Goal: Transaction & Acquisition: Subscribe to service/newsletter

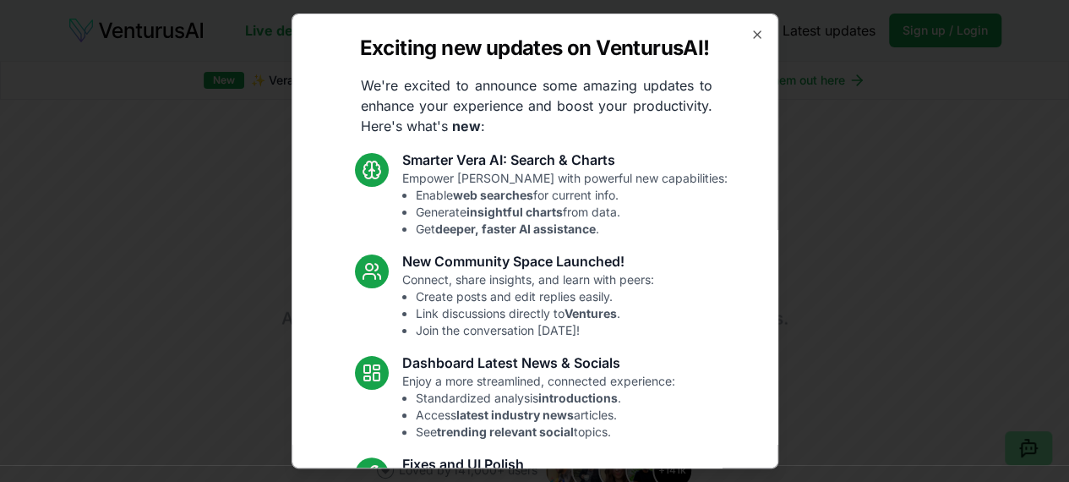
click at [750, 35] on icon "button" at bounding box center [757, 35] width 14 height 14
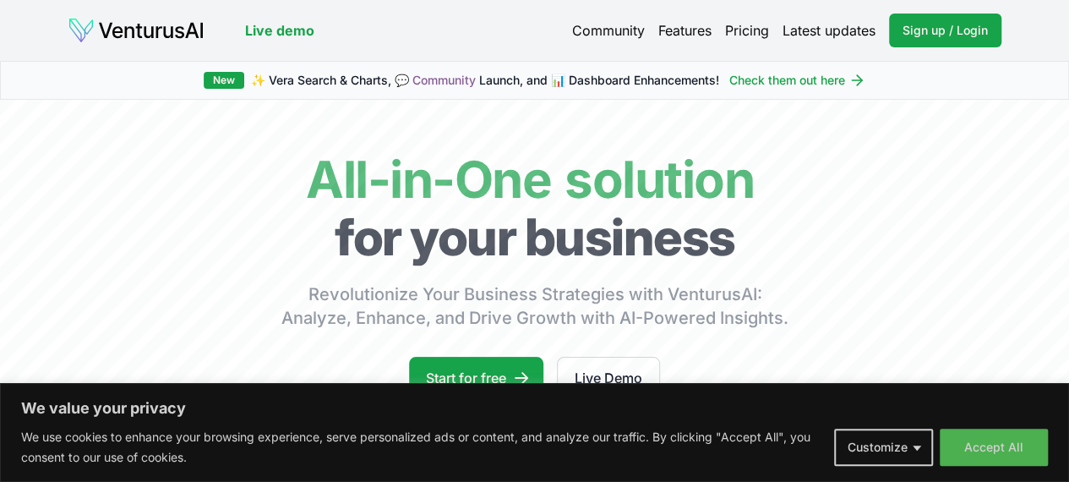
click at [148, 36] on img at bounding box center [136, 30] width 137 height 27
click at [741, 30] on link "Pricing" at bounding box center [747, 30] width 44 height 20
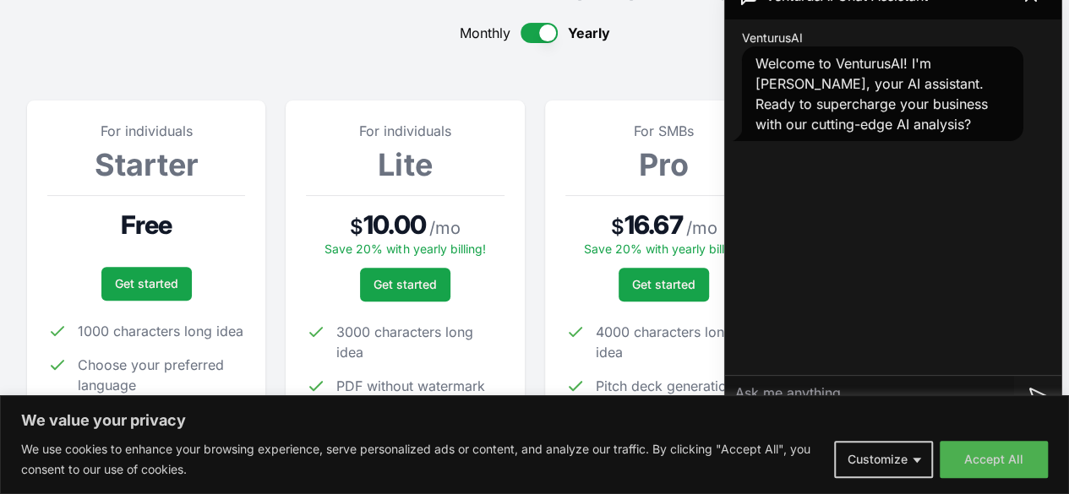
scroll to position [175, 0]
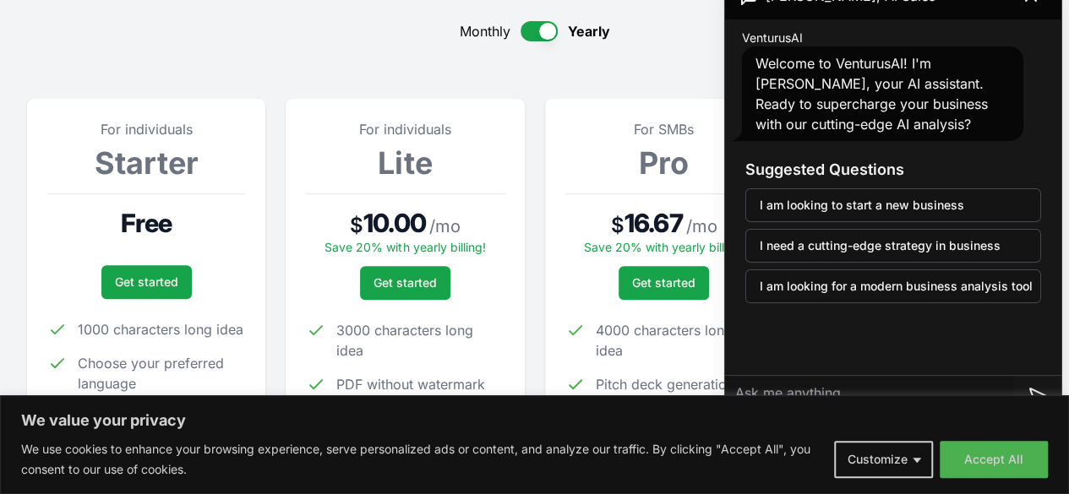
click at [421, 70] on section "For individuals Starter Free Get started 1000 characters long idea Choose your …" at bounding box center [534, 322] width 1015 height 509
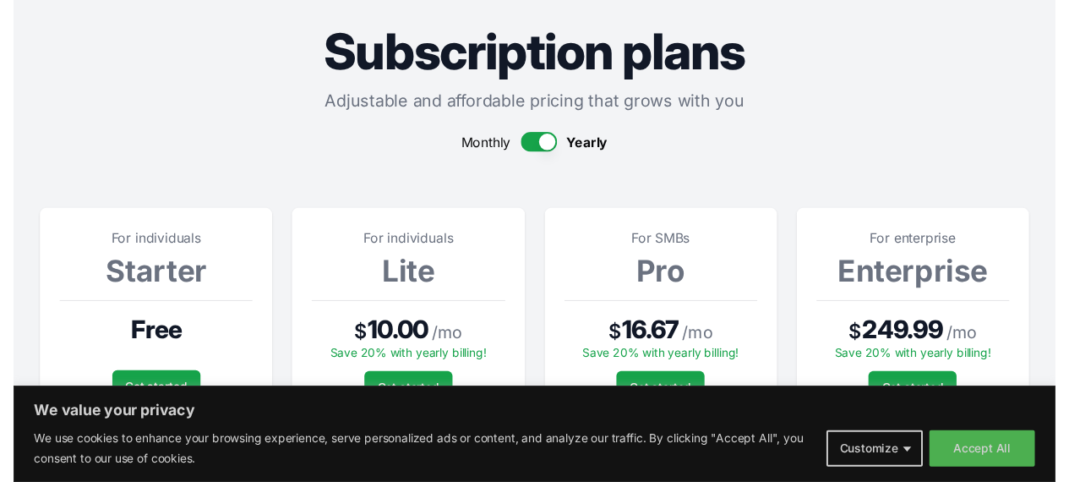
scroll to position [0, 0]
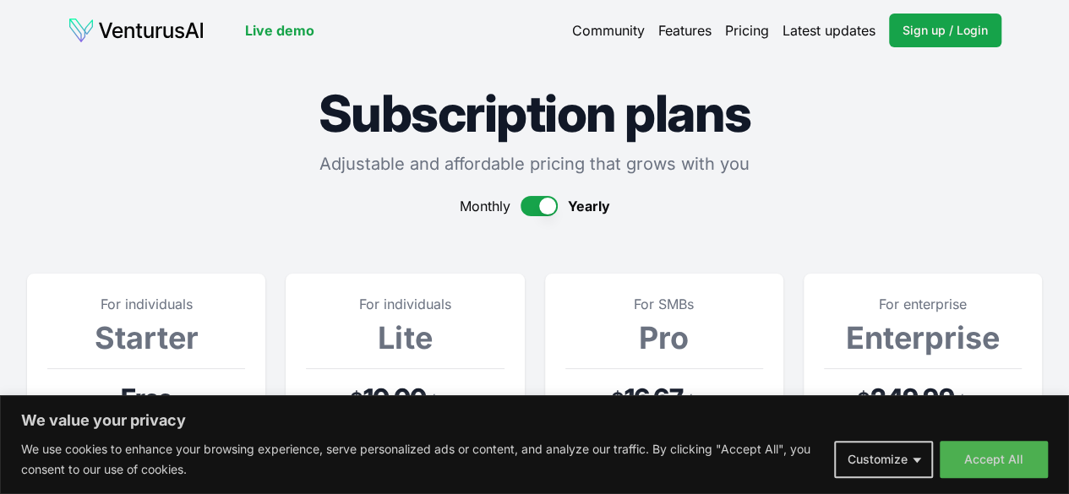
click at [199, 36] on img at bounding box center [136, 30] width 137 height 27
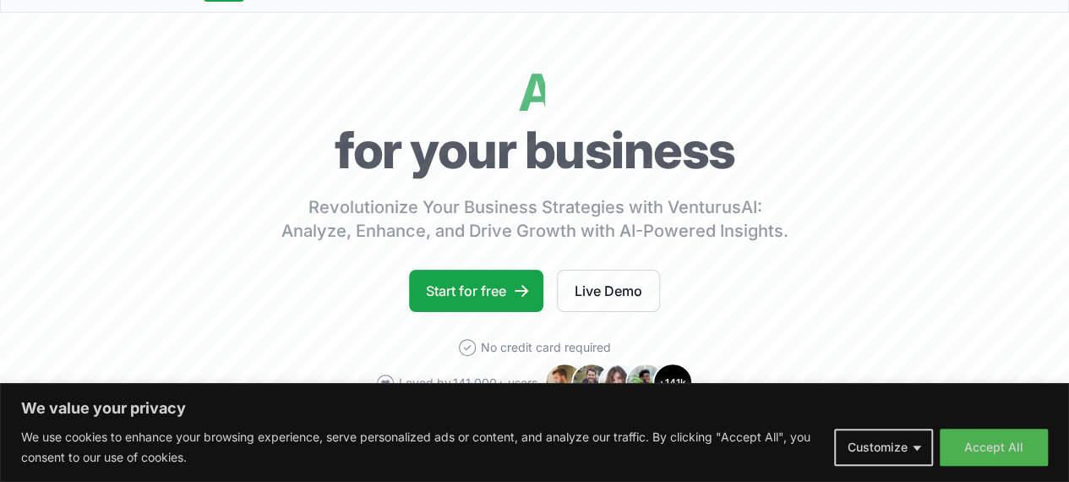
scroll to position [88, 0]
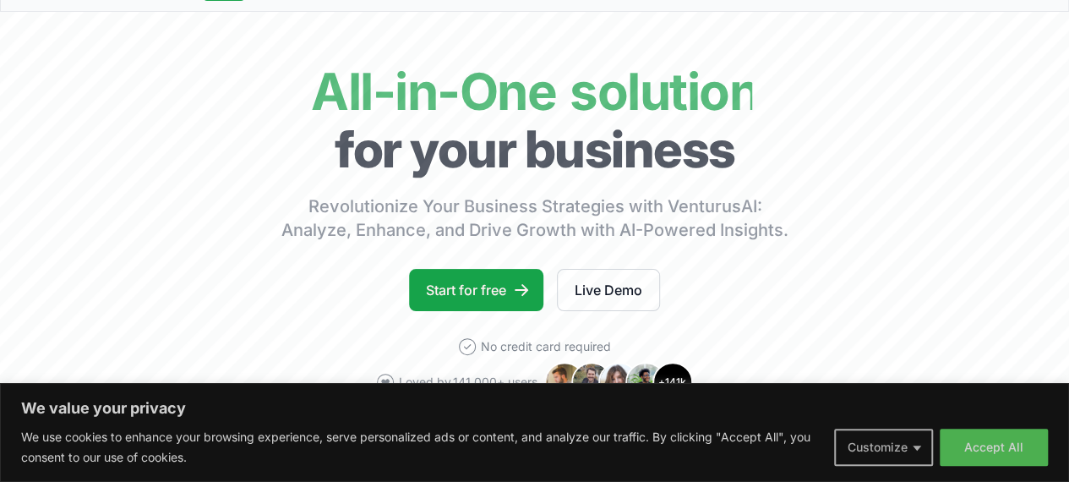
click at [890, 454] on button "Customize" at bounding box center [883, 446] width 99 height 37
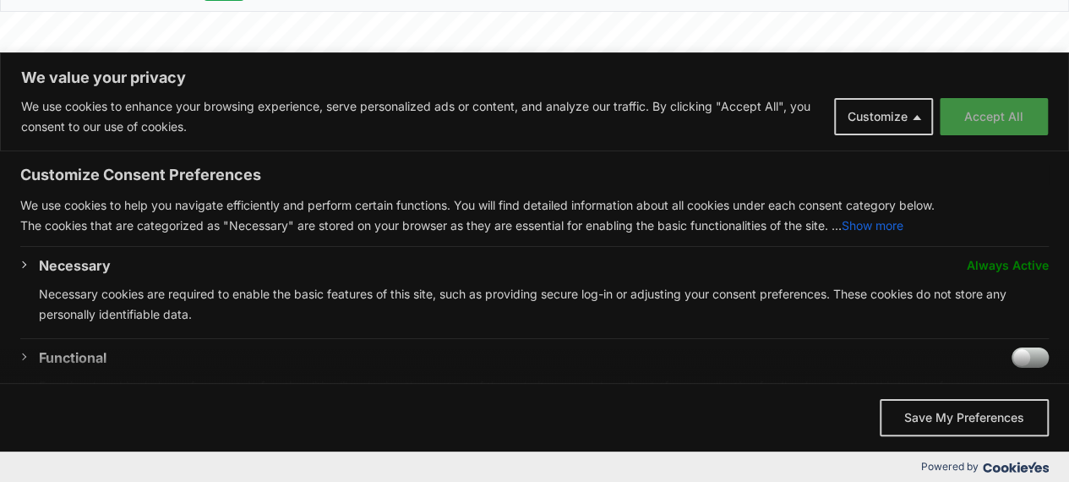
click at [1011, 106] on button "Accept All" at bounding box center [994, 116] width 108 height 37
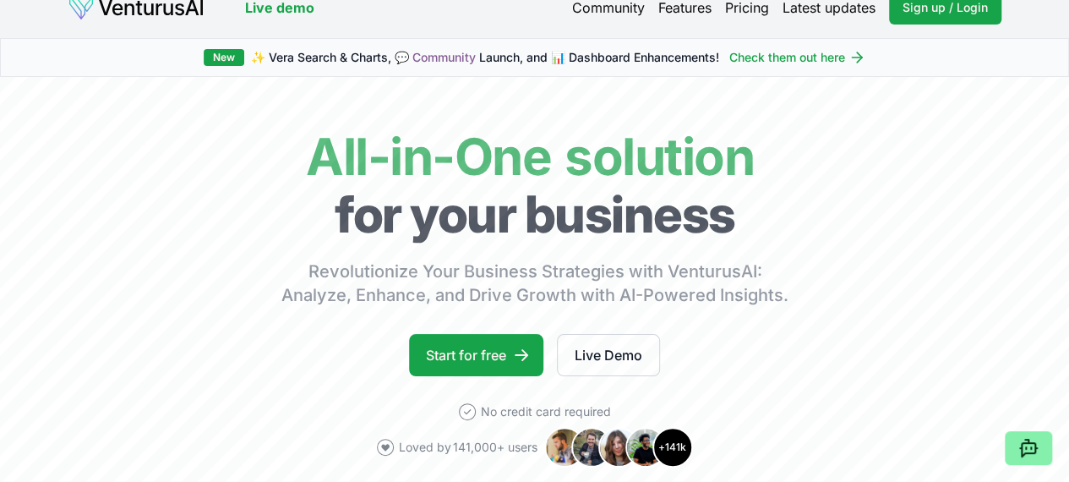
scroll to position [0, 0]
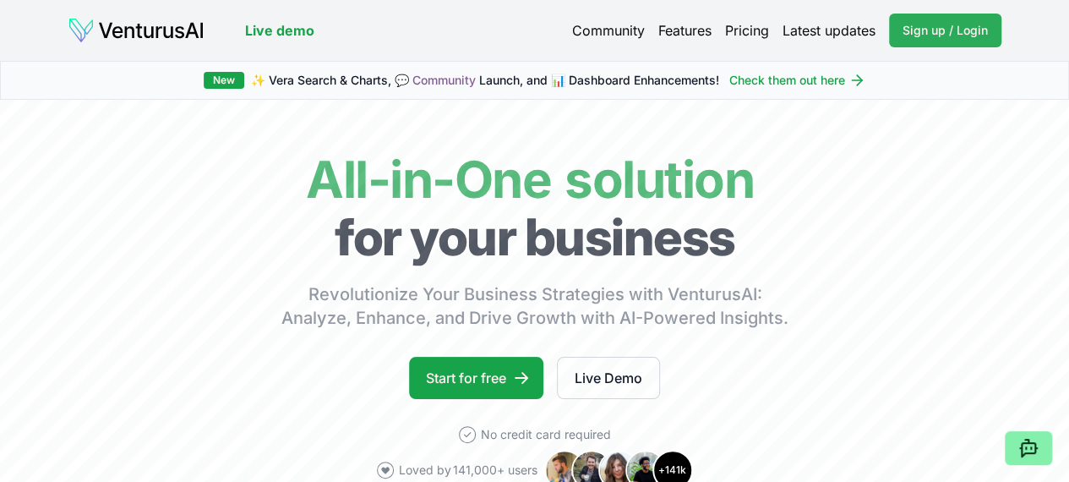
click at [915, 30] on span "Sign up / Login" at bounding box center [944, 30] width 85 height 17
